Goal: Task Accomplishment & Management: Complete application form

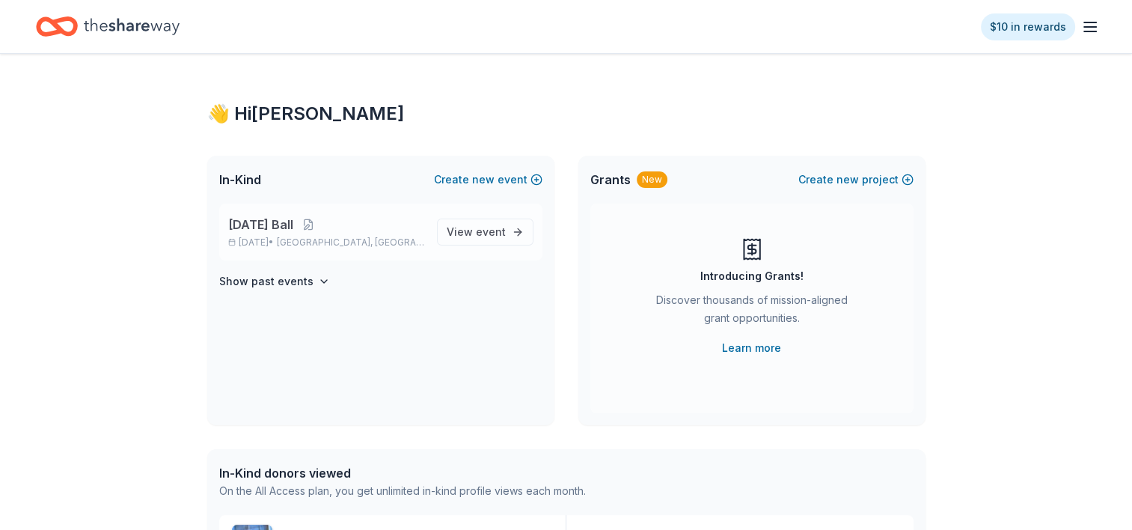
click at [293, 229] on span "[DATE] Ball" at bounding box center [260, 225] width 65 height 18
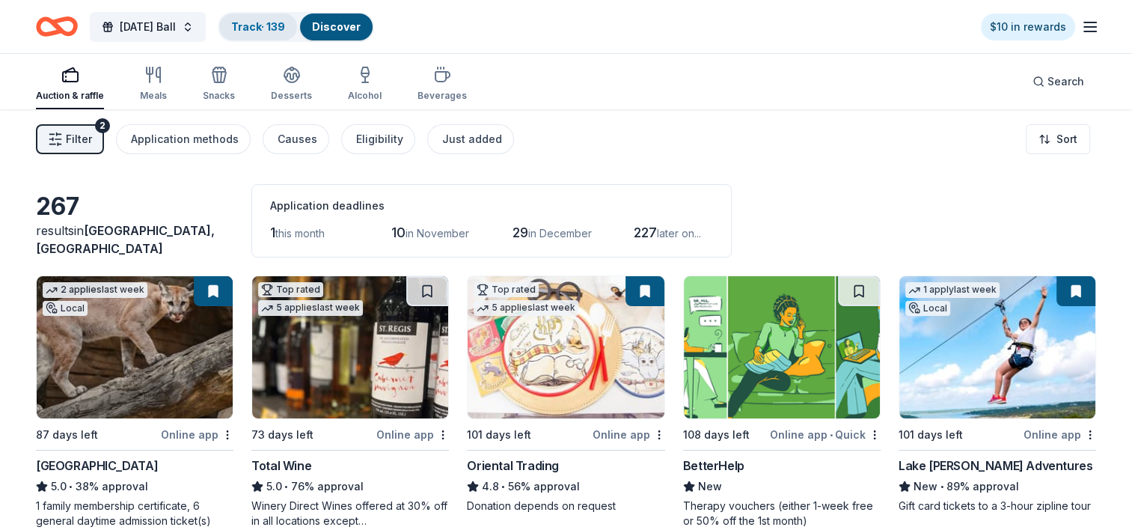
click at [285, 24] on link "Track · 139" at bounding box center [258, 26] width 54 height 13
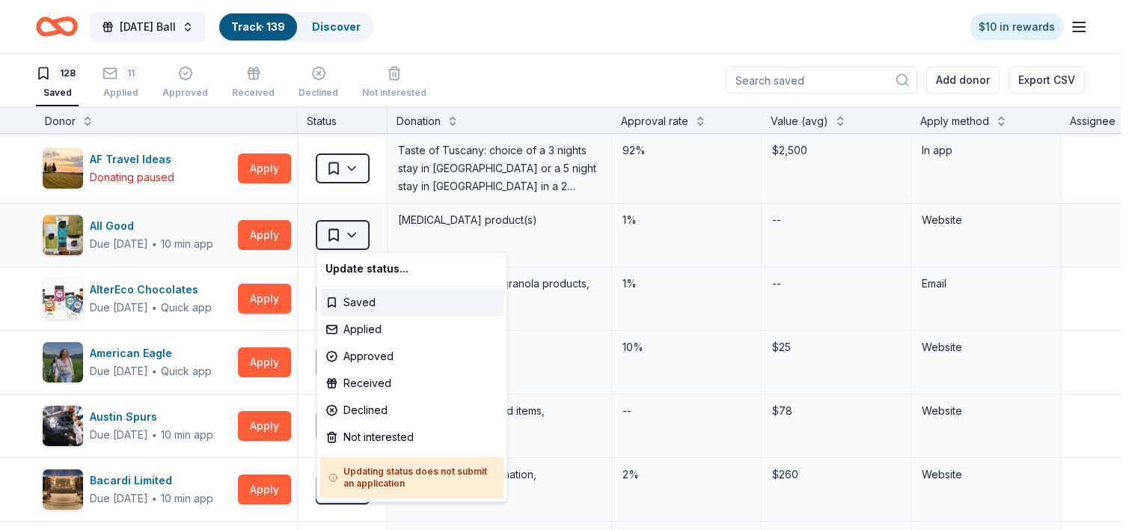
click at [356, 233] on html "[DATE] Ball Track · 139 Discover $10 in rewards 128 Saved 11 Applied Approved R…" at bounding box center [566, 265] width 1132 height 530
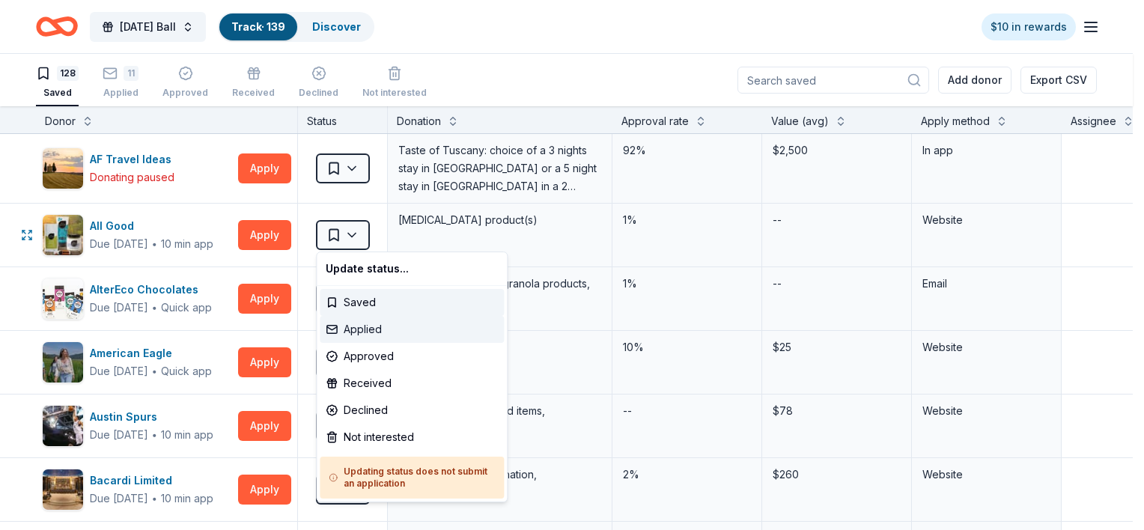
click at [371, 329] on div "Applied" at bounding box center [412, 329] width 184 height 27
click at [266, 231] on html "[DATE] Ball Track · 139 Discover $10 in rewards 128 Saved 11 Applied Approved R…" at bounding box center [572, 265] width 1144 height 530
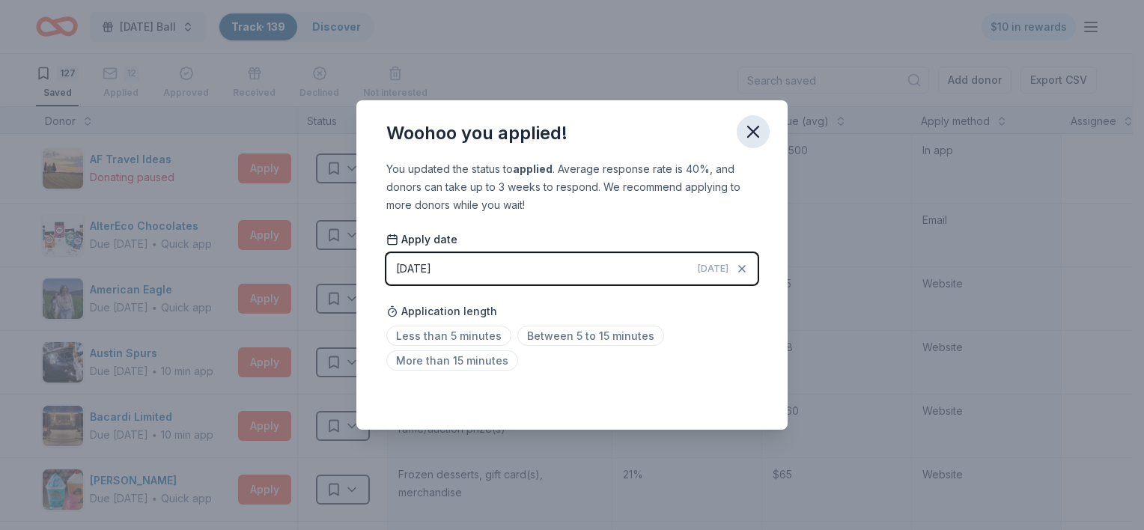
click at [744, 131] on icon "button" at bounding box center [753, 131] width 21 height 21
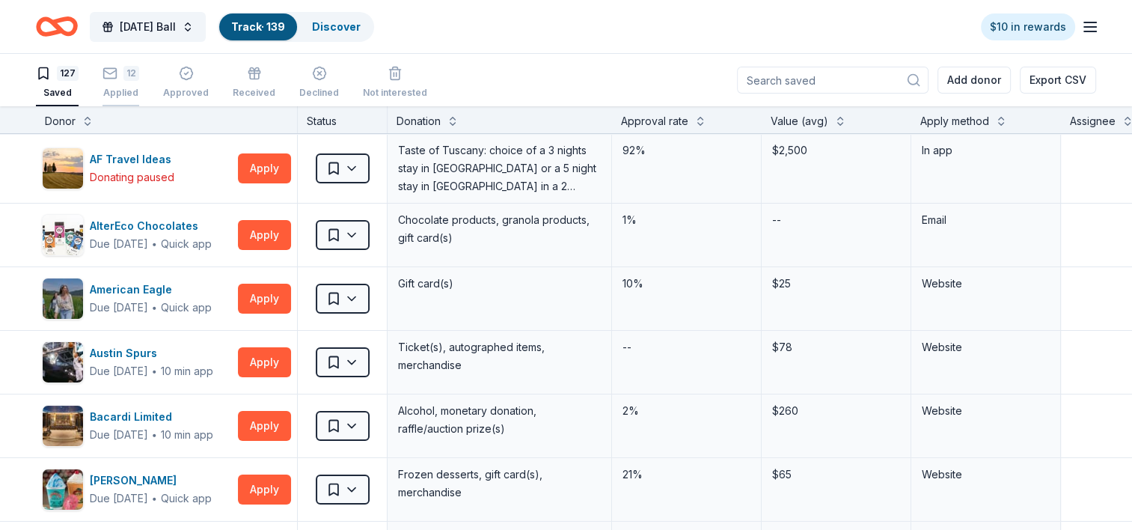
click at [126, 91] on div "Applied" at bounding box center [121, 85] width 37 height 12
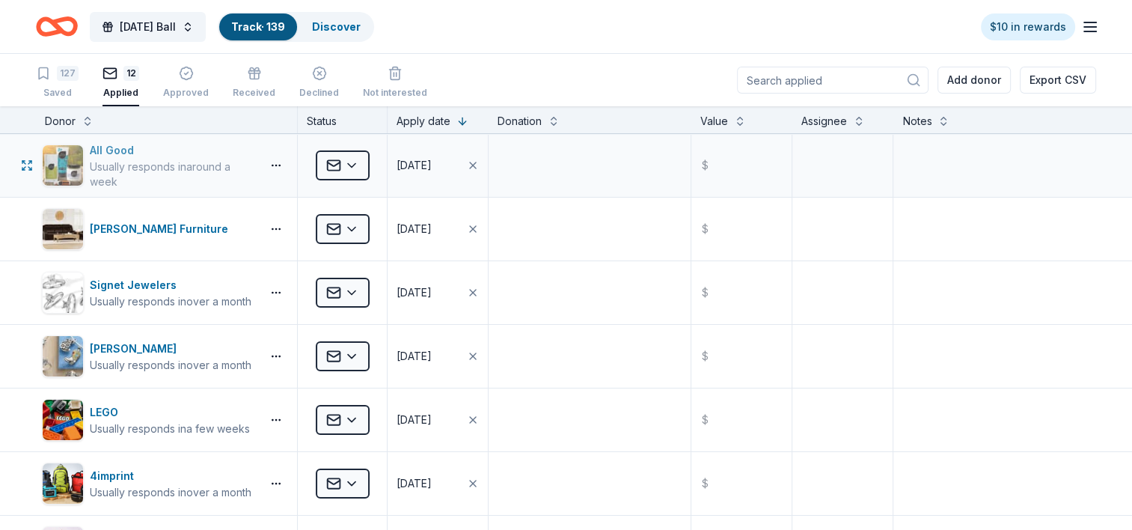
click at [114, 154] on div "All Good" at bounding box center [172, 150] width 165 height 18
click at [192, 82] on div "Approved" at bounding box center [186, 82] width 46 height 33
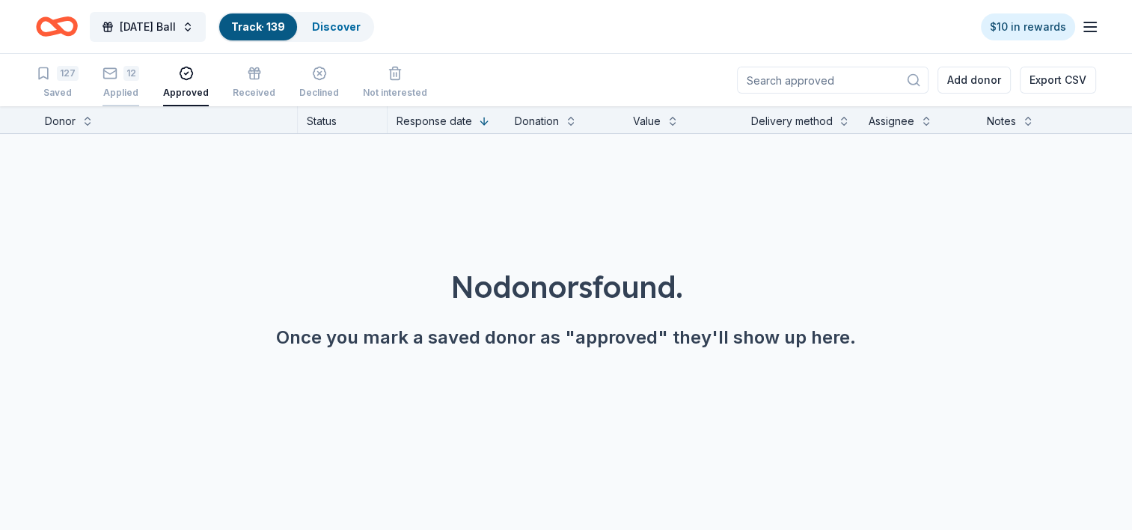
click at [117, 88] on div "Applied" at bounding box center [121, 85] width 37 height 12
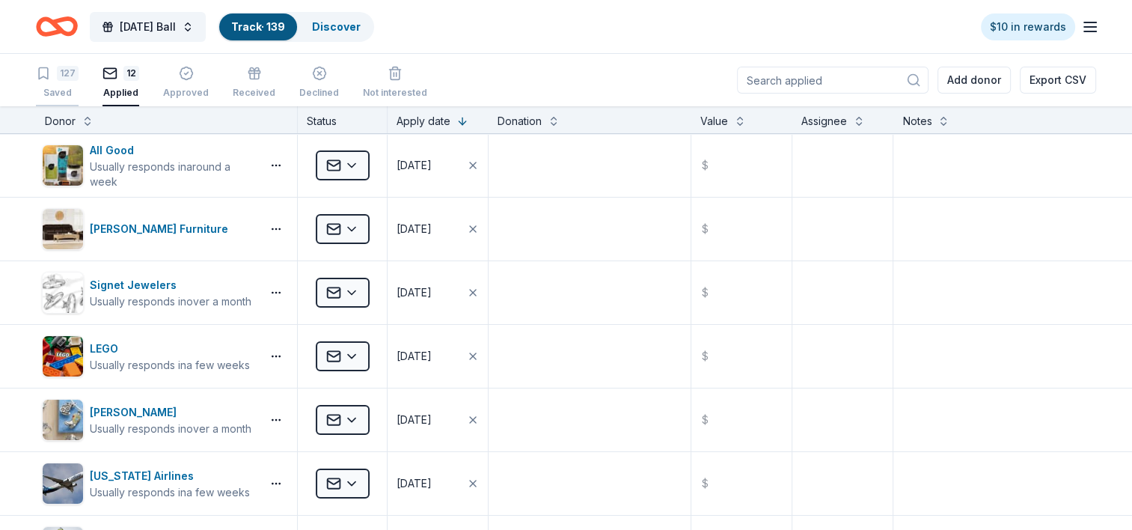
click at [48, 83] on div "127 Saved" at bounding box center [57, 82] width 43 height 33
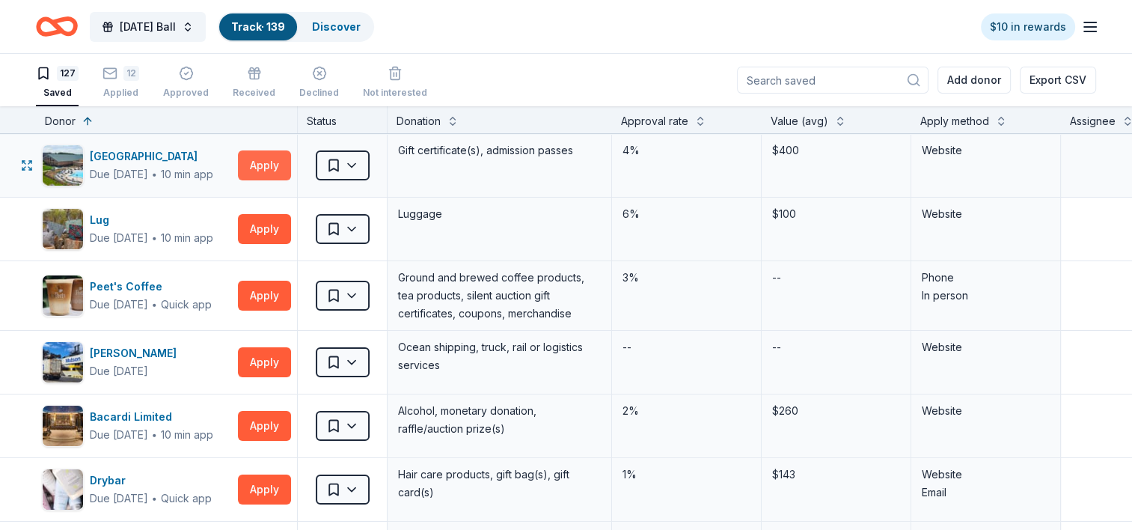
click at [267, 163] on button "Apply" at bounding box center [264, 165] width 53 height 30
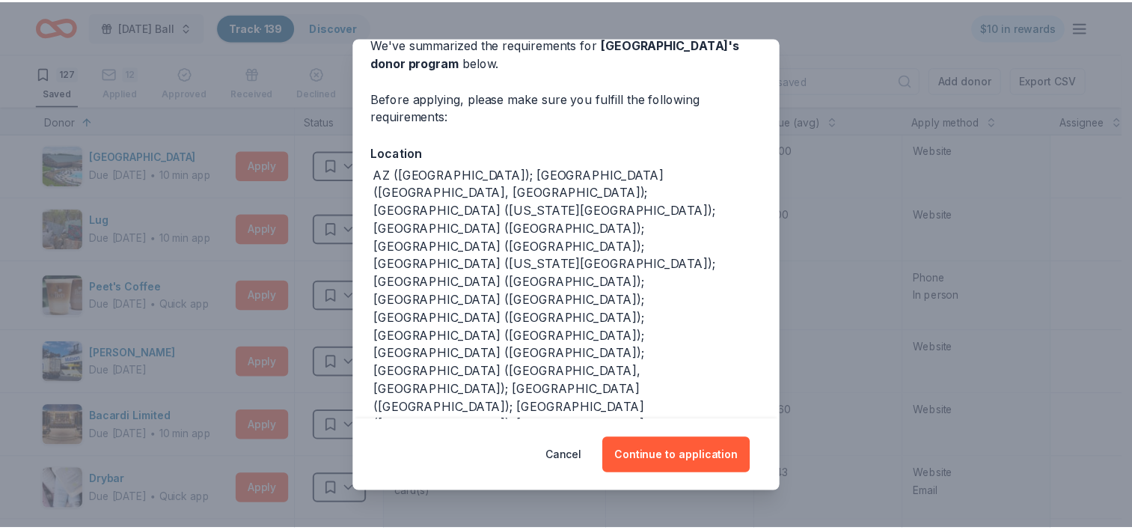
scroll to position [144, 0]
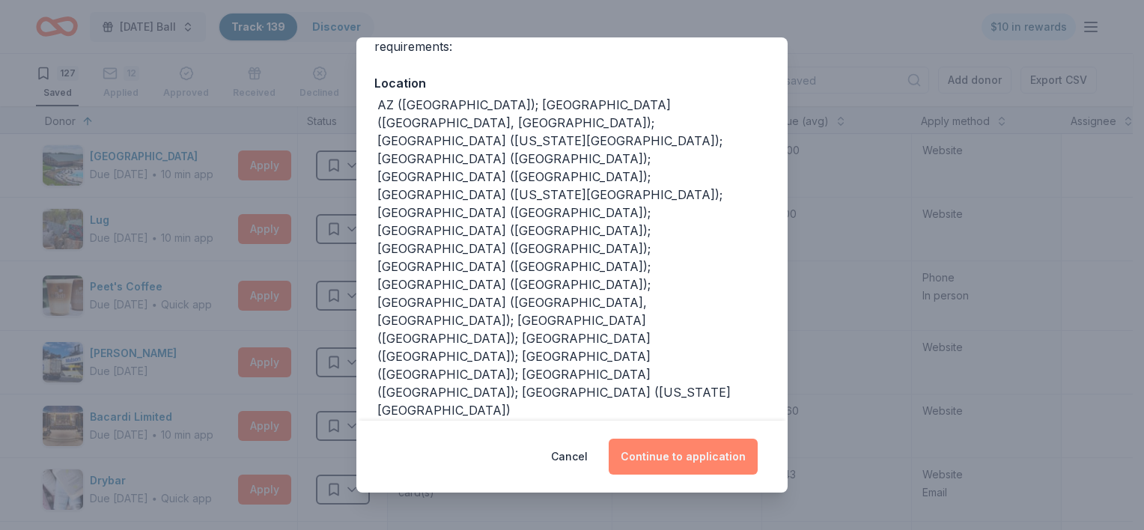
click at [701, 461] on button "Continue to application" at bounding box center [683, 457] width 149 height 36
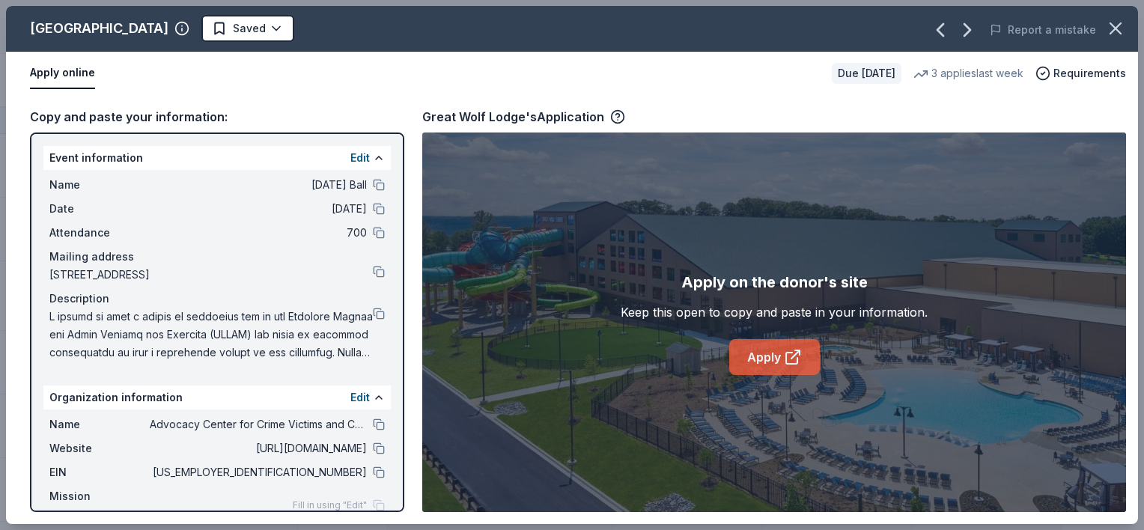
click at [769, 356] on link "Apply" at bounding box center [774, 357] width 91 height 36
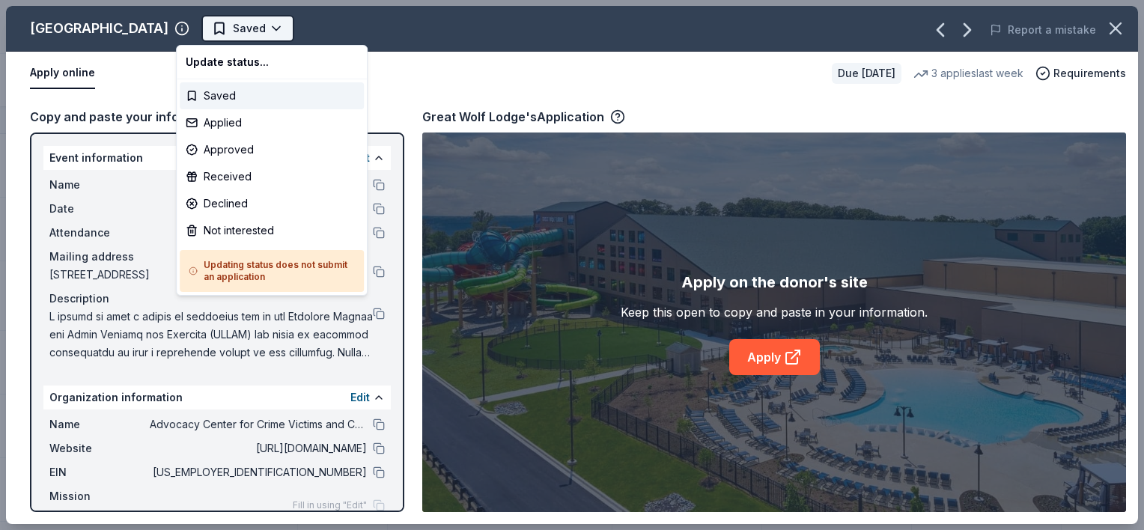
click at [241, 30] on html "[DATE] Ball Track · 139 Discover $10 in rewards 127 Saved 12 Applied Approved R…" at bounding box center [572, 265] width 1144 height 530
click at [229, 120] on div "Applied" at bounding box center [272, 122] width 184 height 27
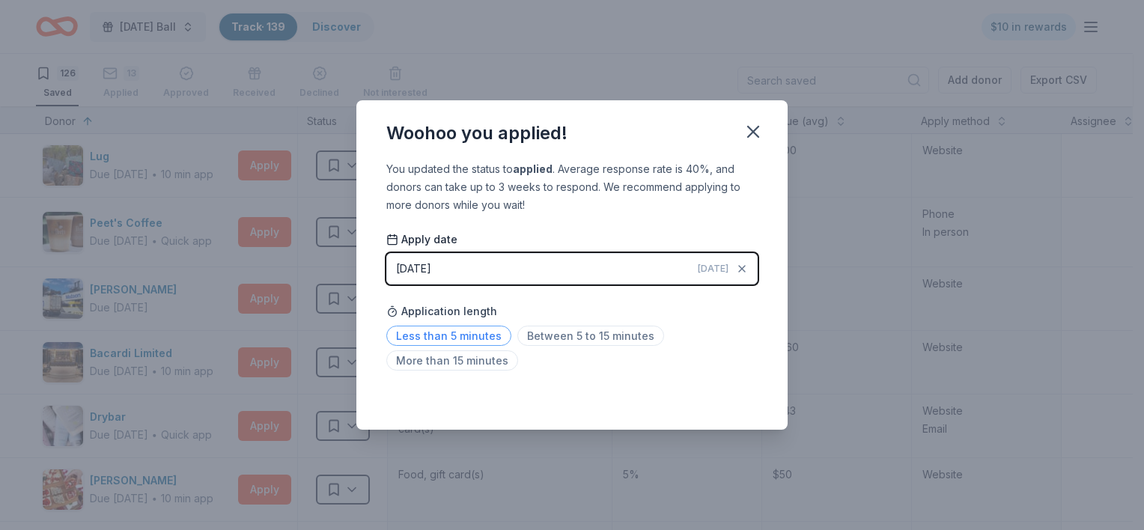
click at [440, 336] on span "Less than 5 minutes" at bounding box center [448, 336] width 125 height 20
click at [750, 133] on icon "button" at bounding box center [753, 131] width 10 height 10
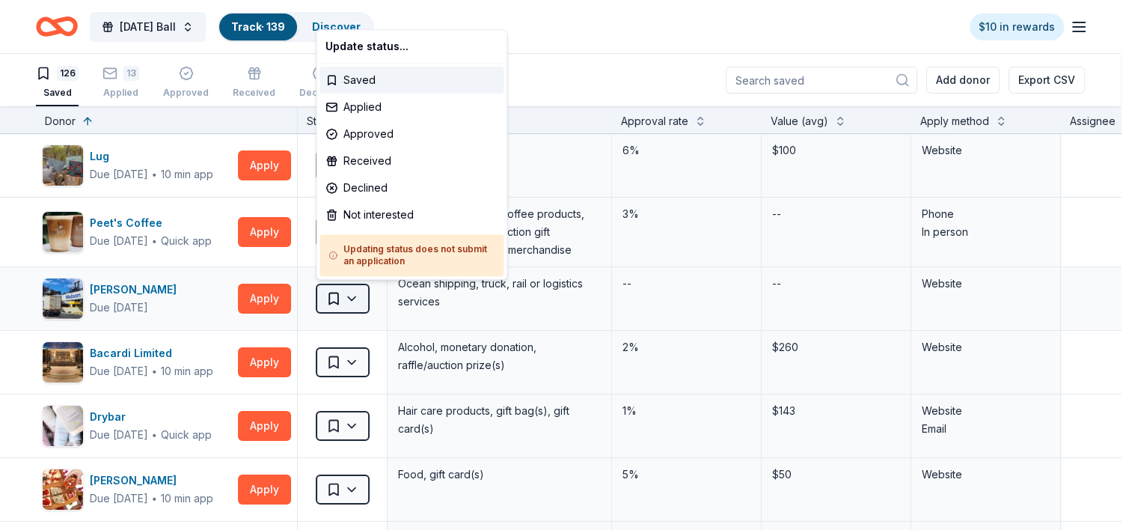
click at [352, 291] on html "[DATE] Ball Track · 139 Discover $10 in rewards 126 Saved 13 Applied Approved R…" at bounding box center [566, 265] width 1132 height 530
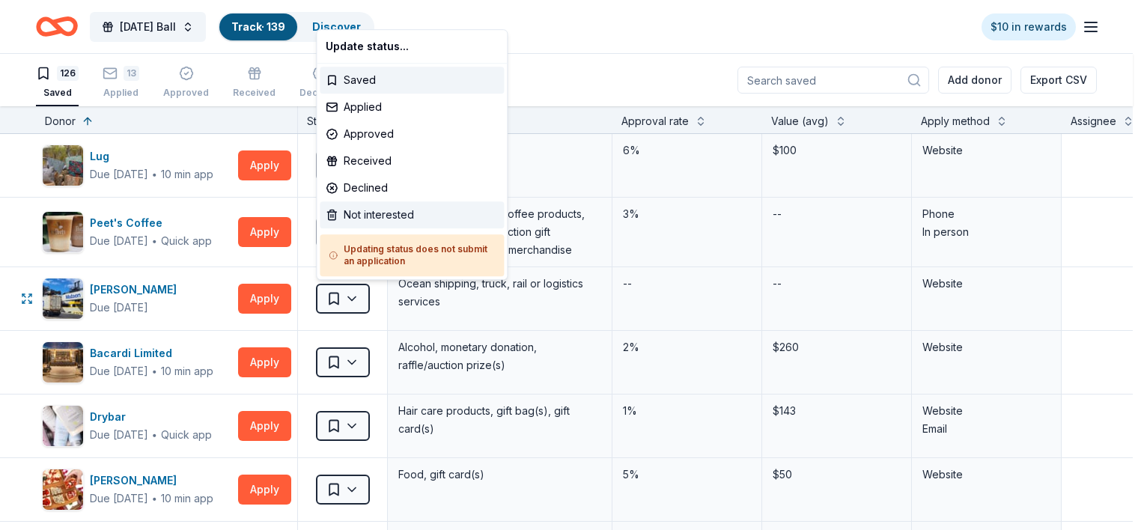
click at [369, 218] on div "Not interested" at bounding box center [412, 214] width 184 height 27
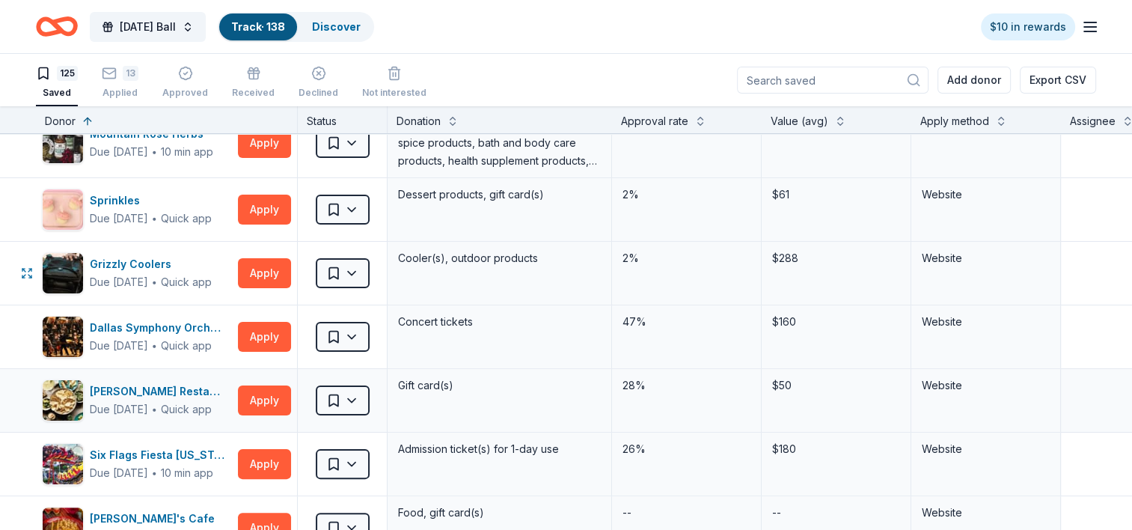
scroll to position [374, 0]
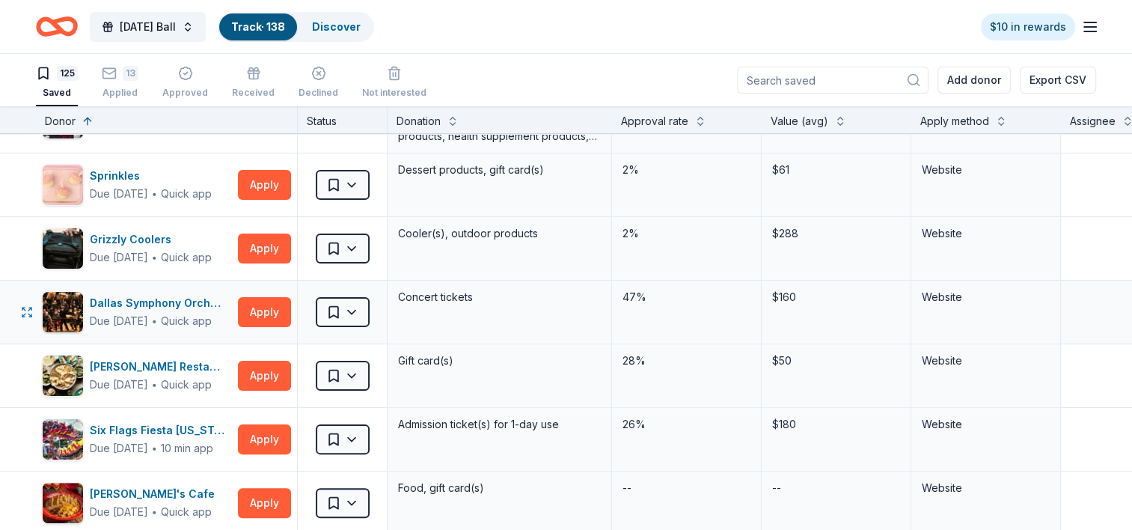
click at [6, 315] on div "Dallas Symphony Orchestra Due [DATE] ∙ Quick app Apply Saved Concert tickets 47…" at bounding box center [736, 312] width 1472 height 63
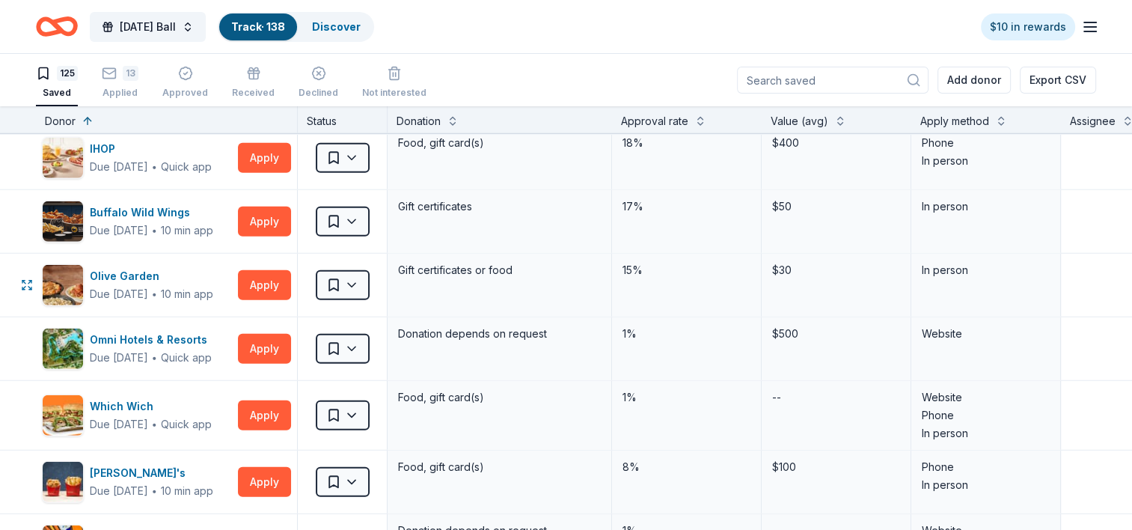
scroll to position [4192, 0]
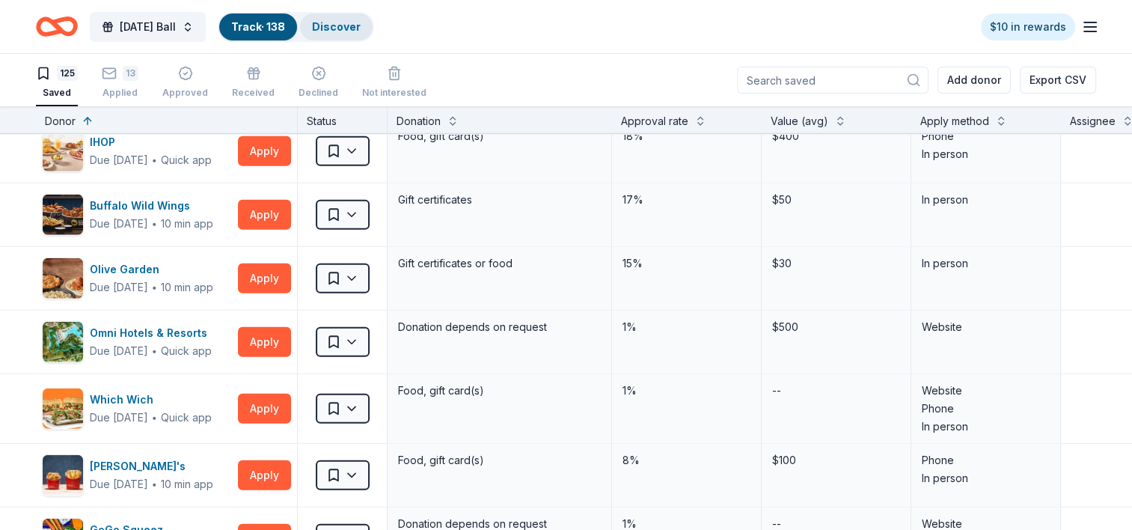
click at [361, 25] on link "Discover" at bounding box center [336, 26] width 49 height 13
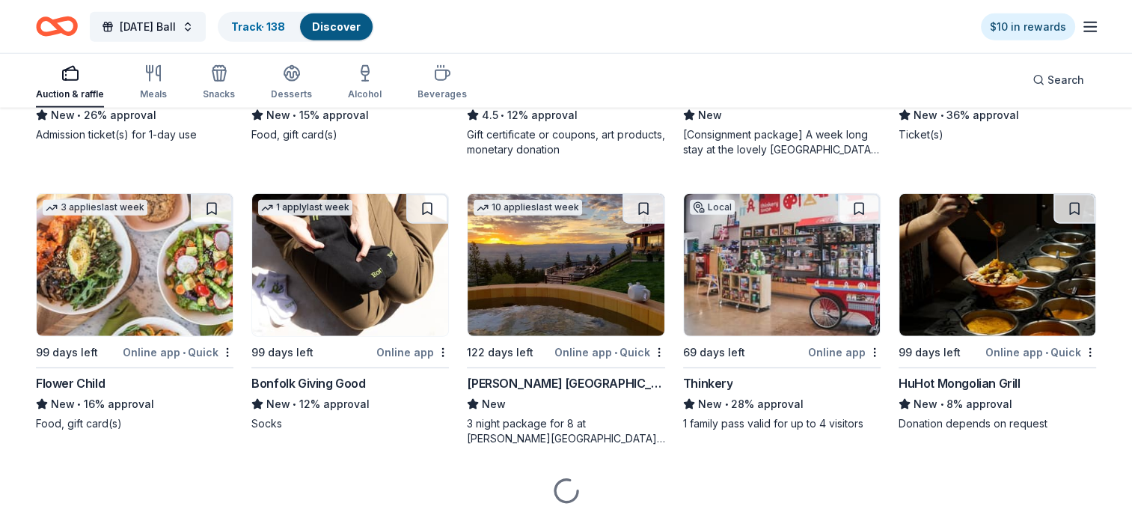
scroll to position [3871, 0]
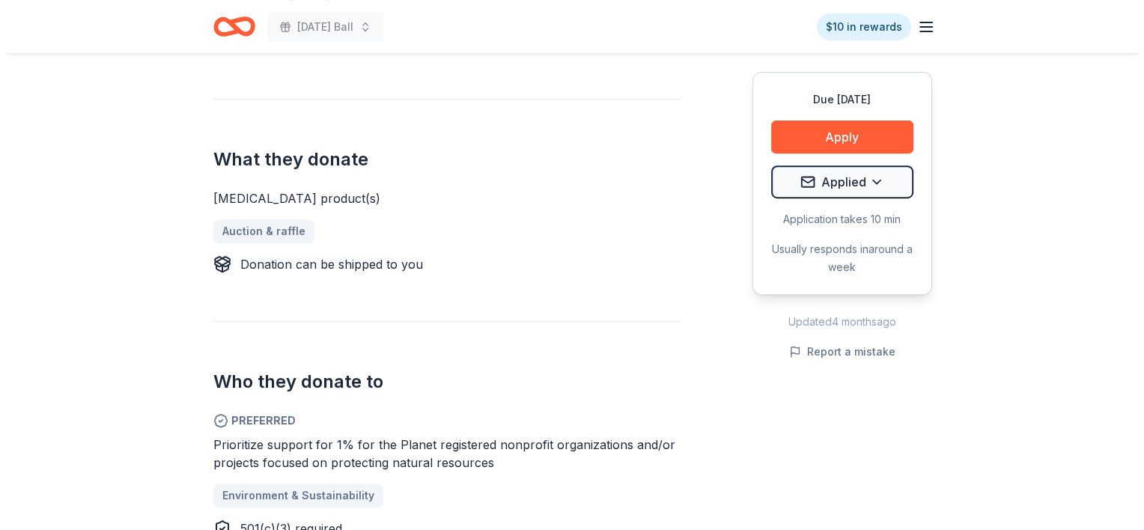
scroll to position [674, 0]
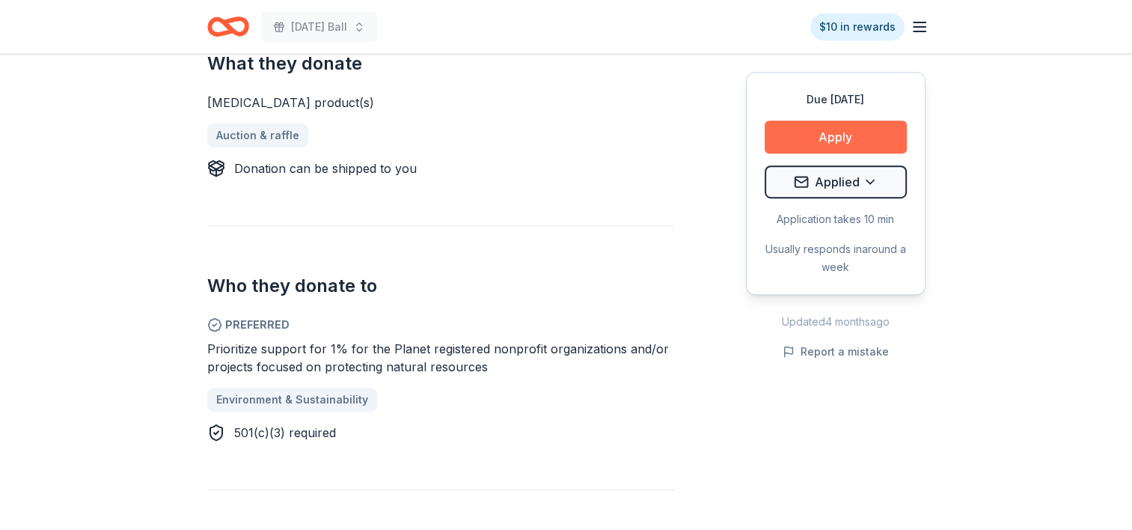
click at [824, 138] on button "Apply" at bounding box center [836, 137] width 142 height 33
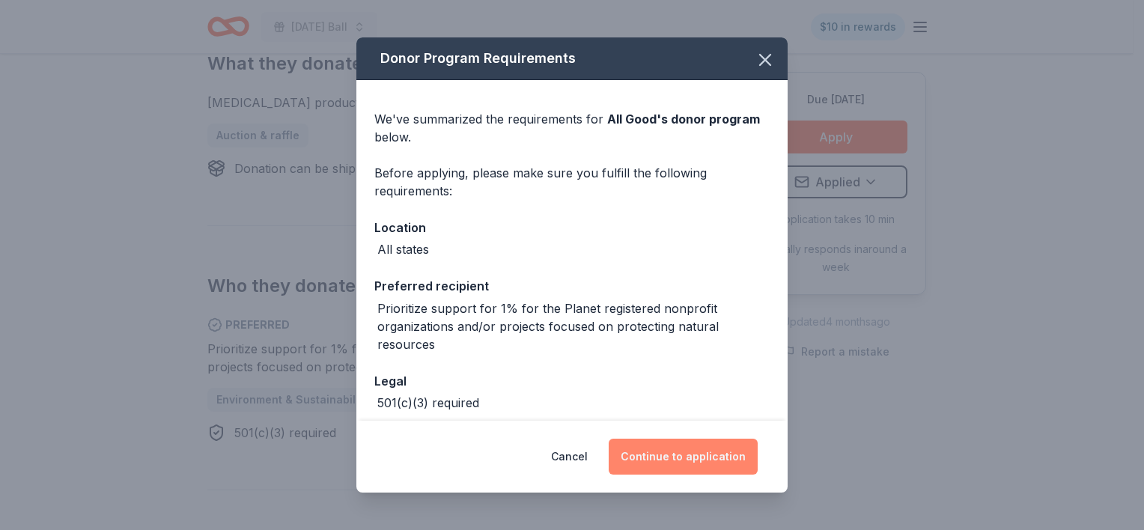
click at [714, 449] on button "Continue to application" at bounding box center [683, 457] width 149 height 36
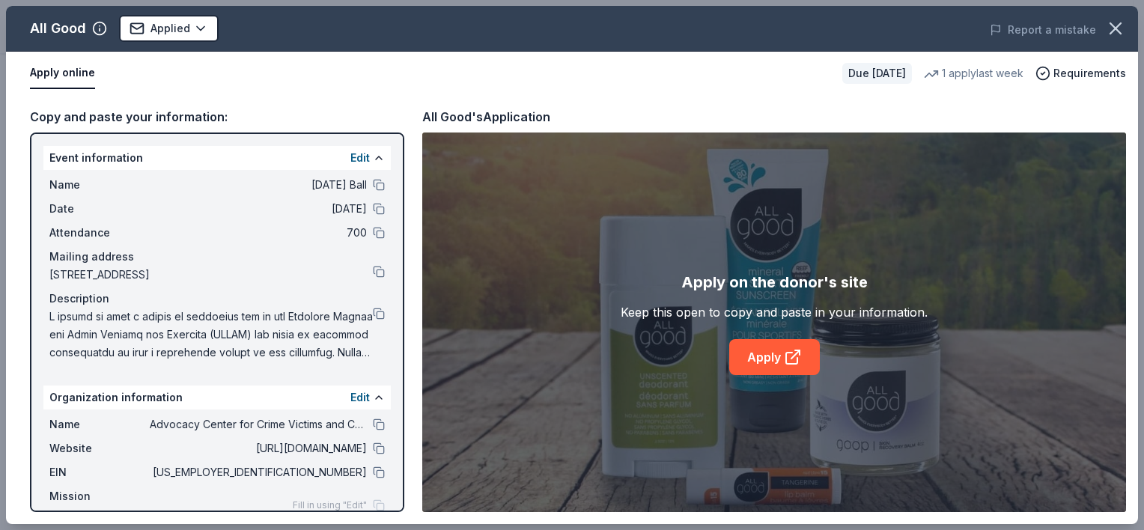
scroll to position [30, 0]
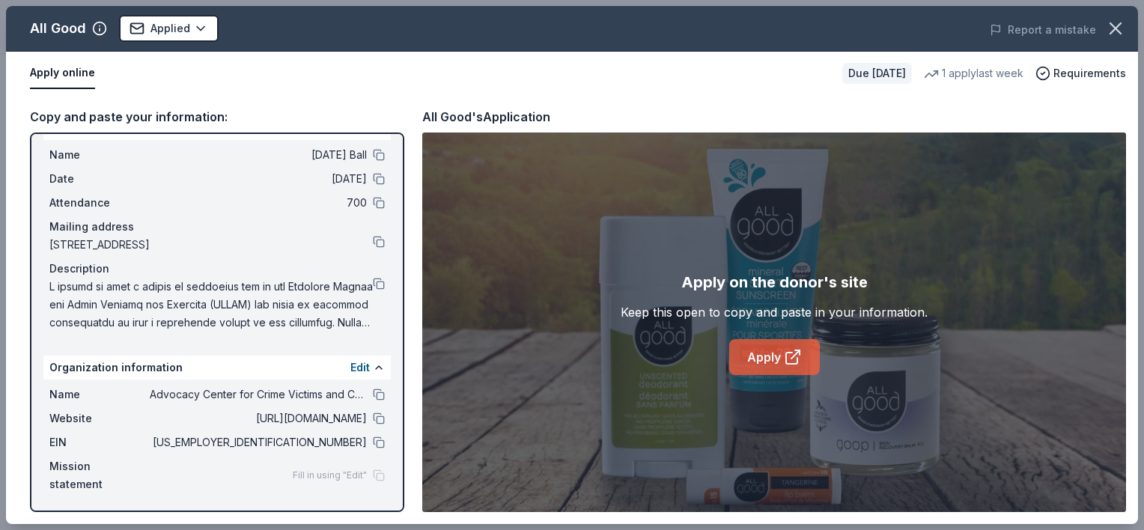
click at [775, 359] on link "Apply" at bounding box center [774, 357] width 91 height 36
